Goal: Information Seeking & Learning: Learn about a topic

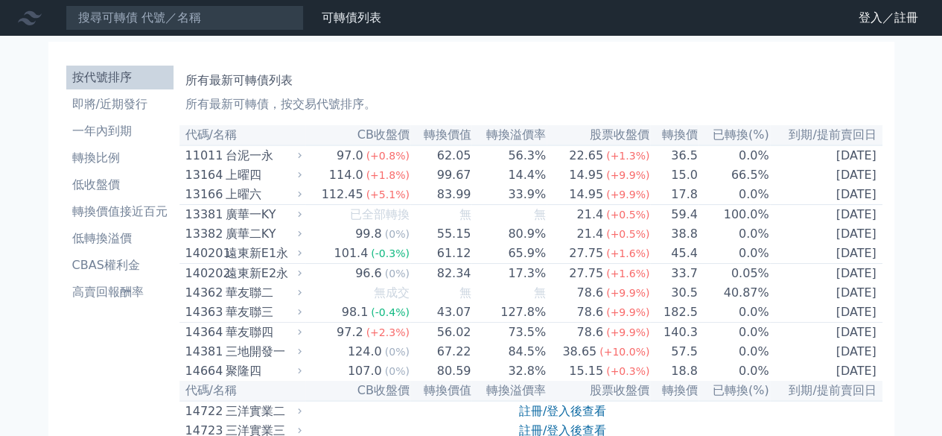
click at [857, 20] on link "登入／註冊" at bounding box center [888, 18] width 83 height 24
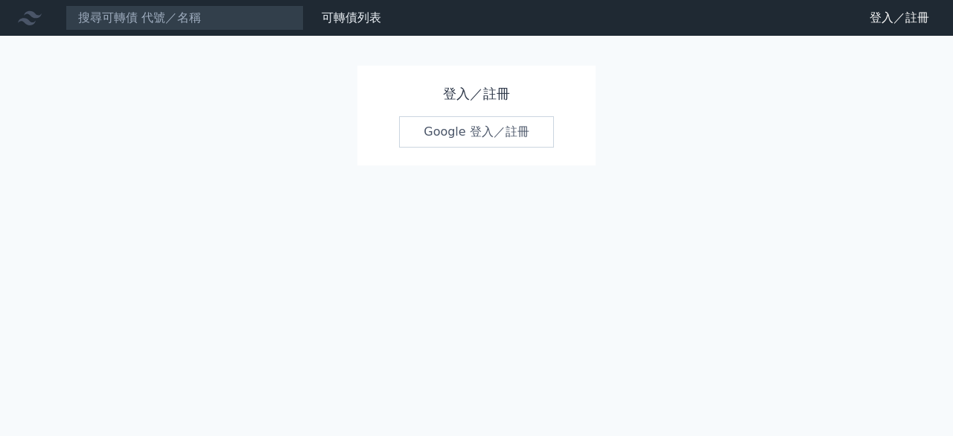
click at [446, 132] on link "Google 登入／註冊" at bounding box center [476, 131] width 155 height 31
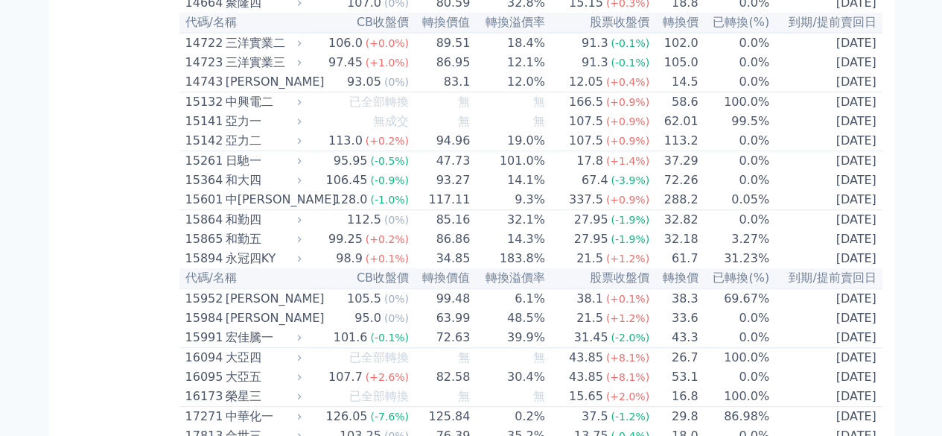
scroll to position [378, 0]
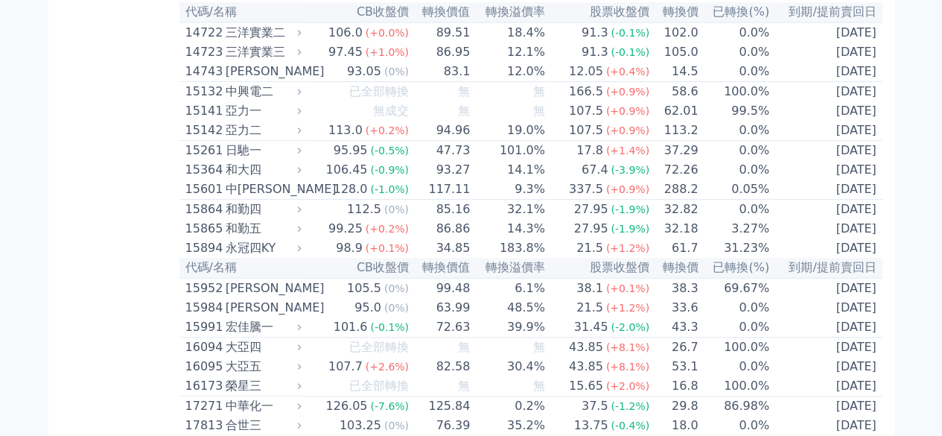
drag, startPoint x: 356, startPoint y: 255, endPoint x: 134, endPoint y: 36, distance: 311.7
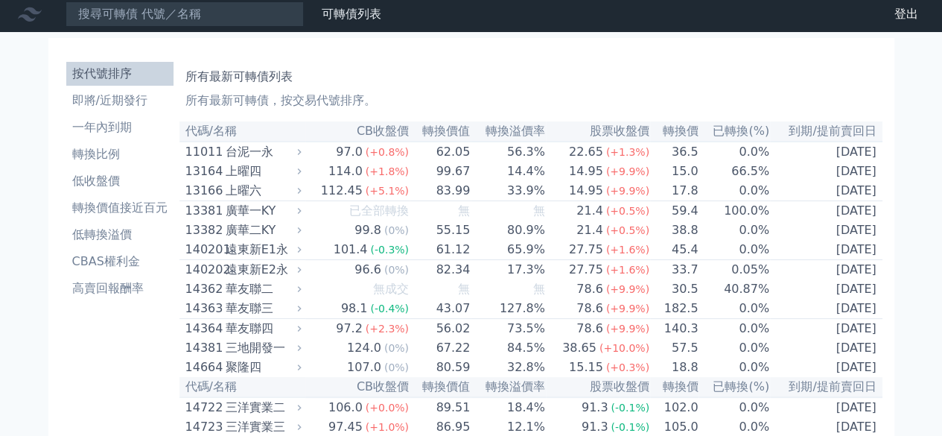
scroll to position [1, 0]
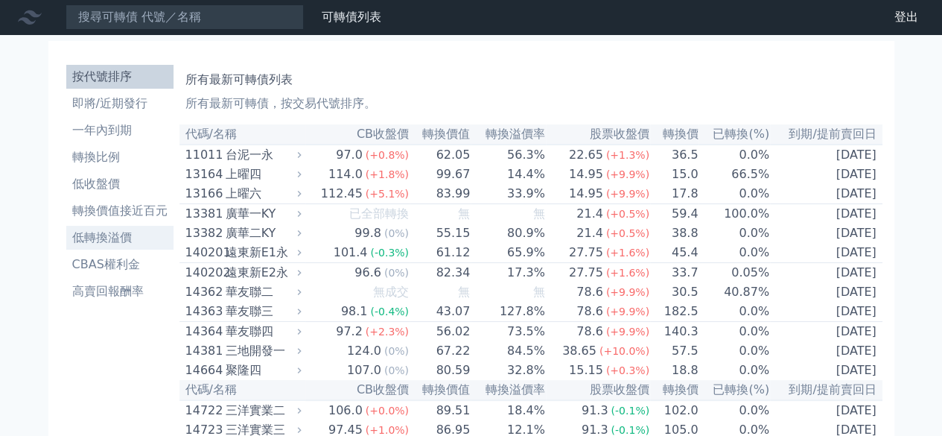
click at [139, 238] on li "低轉換溢價" at bounding box center [119, 238] width 107 height 18
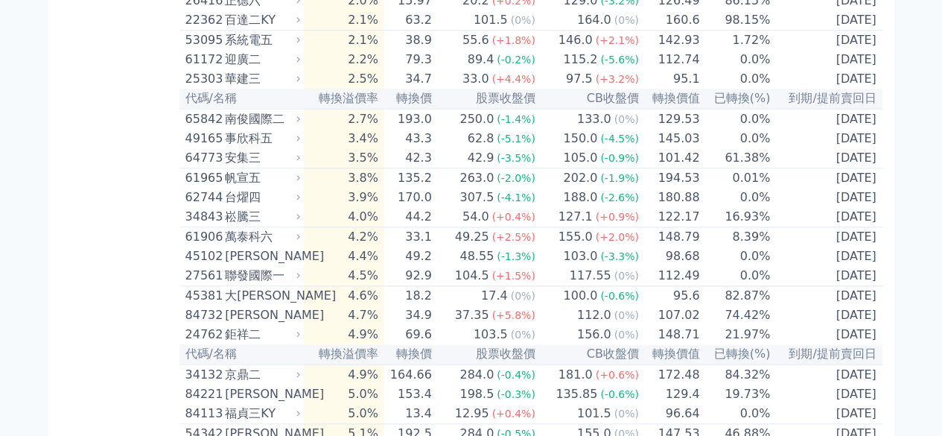
scroll to position [512, 0]
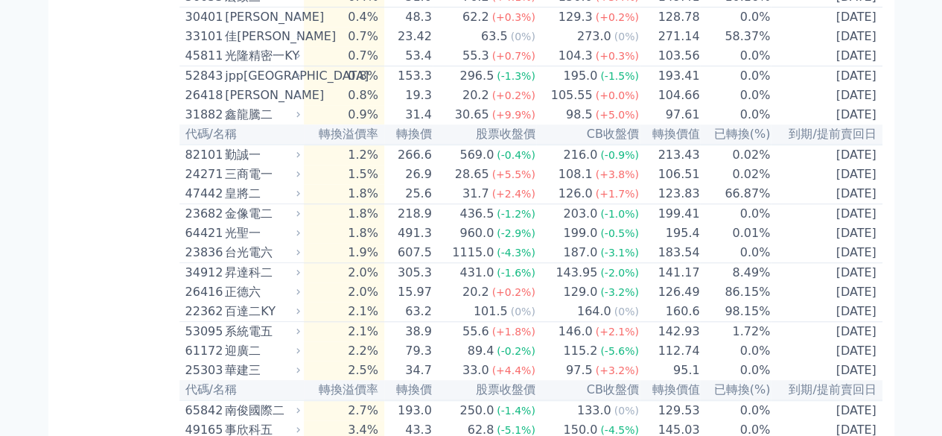
click at [448, 302] on td "20.2 (+0.2%)" at bounding box center [485, 291] width 104 height 19
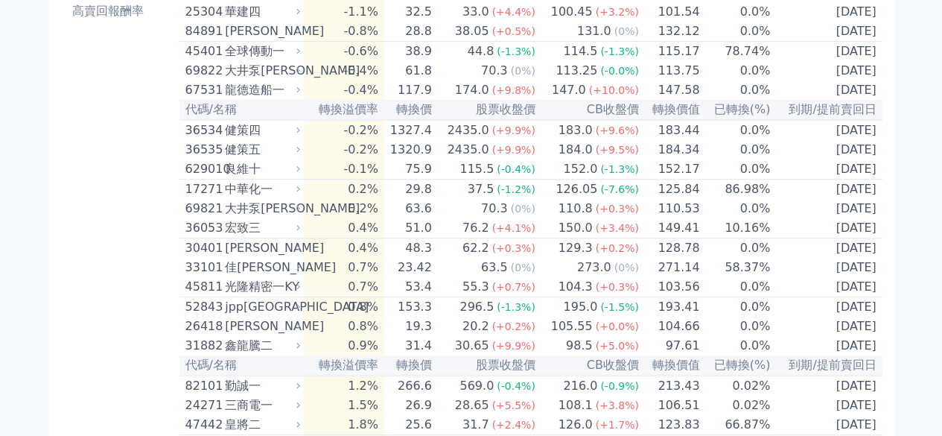
scroll to position [0, 0]
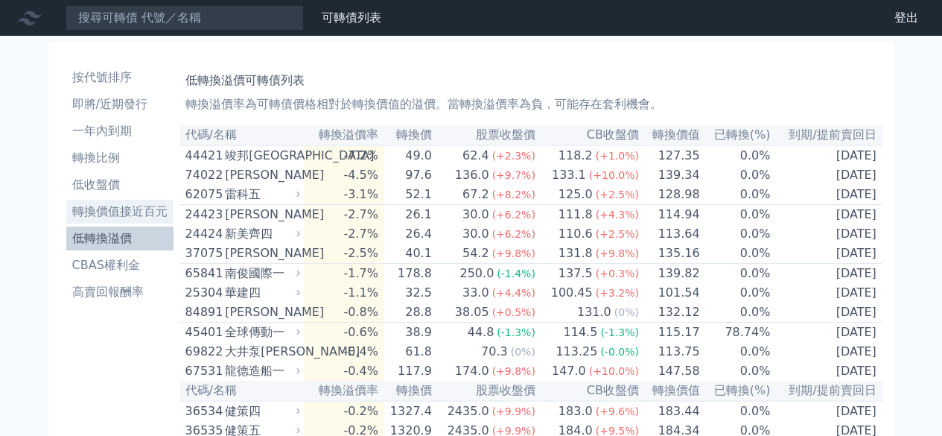
click at [83, 211] on li "轉換價值接近百元" at bounding box center [119, 212] width 107 height 18
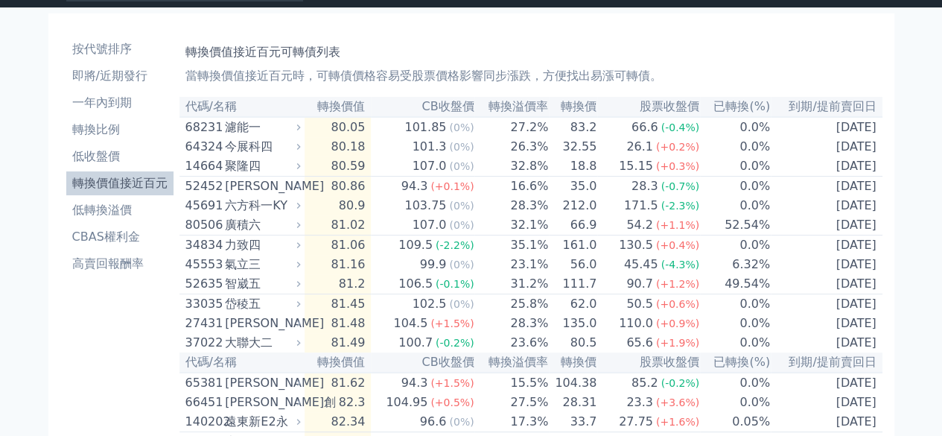
scroll to position [31, 0]
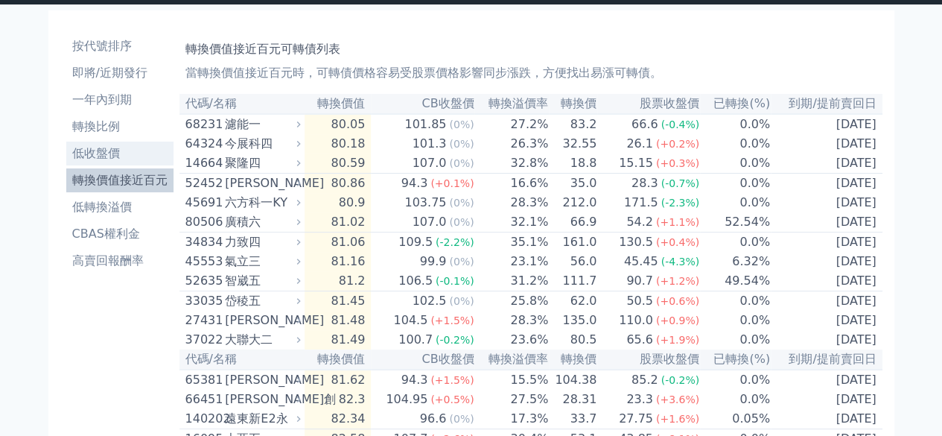
click at [128, 156] on li "低收盤價" at bounding box center [119, 153] width 107 height 18
